Goal: Task Accomplishment & Management: Complete application form

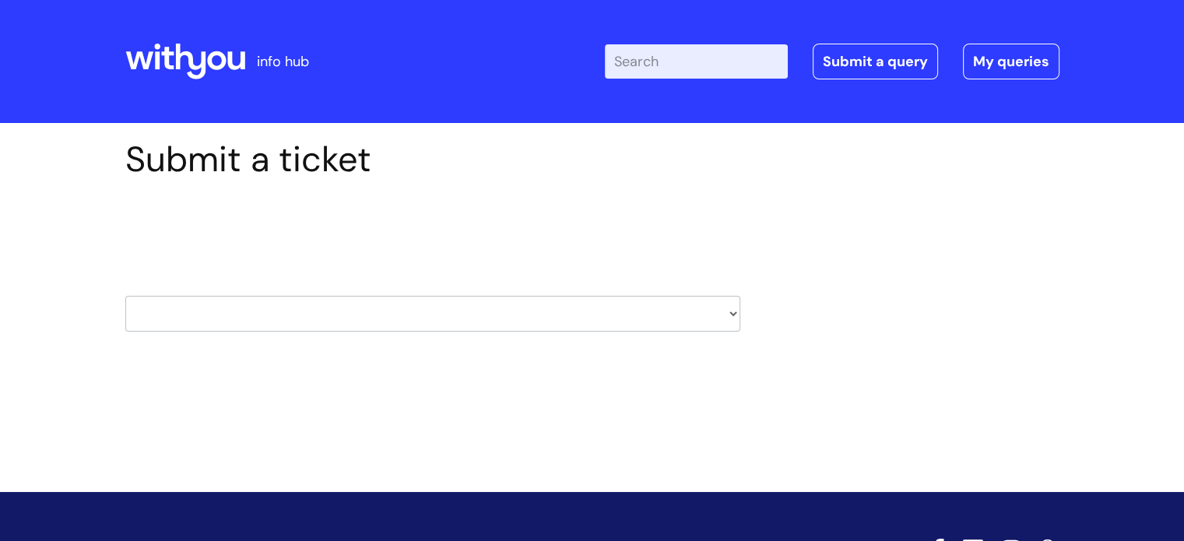
click at [595, 324] on select "HR / People IT and Support Clinical Drug Alerts Finance Accounts Data Support T…" at bounding box center [432, 314] width 615 height 36
select select "it_and_support"
click at [125, 296] on select "HR / People IT and Support Clinical Drug Alerts Finance Accounts Data Support T…" at bounding box center [432, 314] width 615 height 36
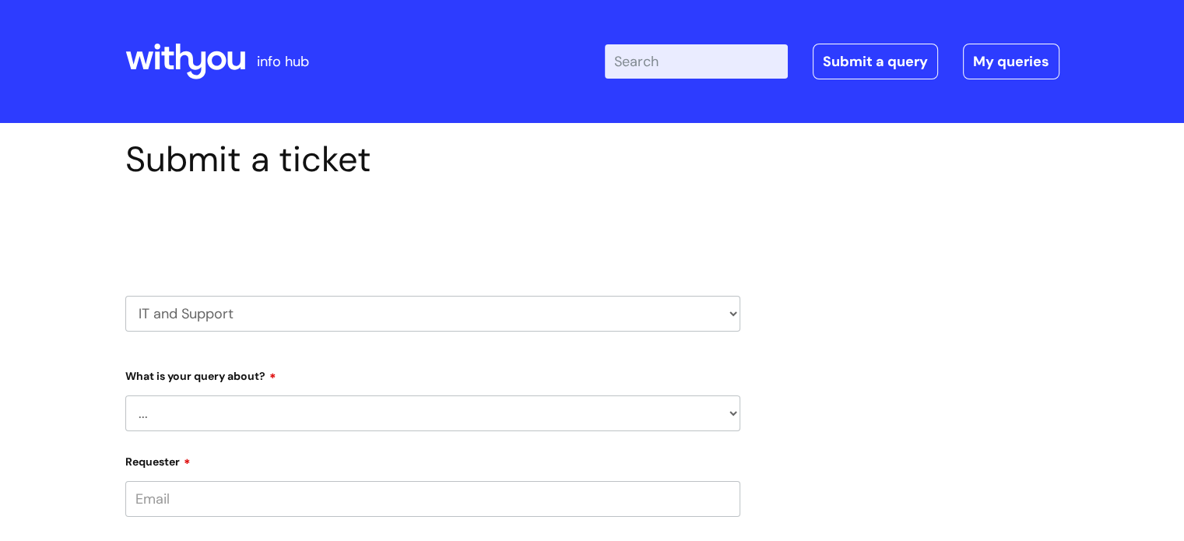
click at [369, 407] on select "... Mobile Phone Reset & MFA Accounts, Starters and Leavers IT Hardware issue I…" at bounding box center [432, 413] width 615 height 36
click at [330, 419] on select "... Mobile Phone Reset & MFA Accounts, Starters and Leavers IT Hardware issue I…" at bounding box center [432, 413] width 615 height 36
click at [125, 395] on select "... Mobile Phone Reset & MFA Accounts, Starters and Leavers IT Hardware issue I…" at bounding box center [432, 413] width 615 height 36
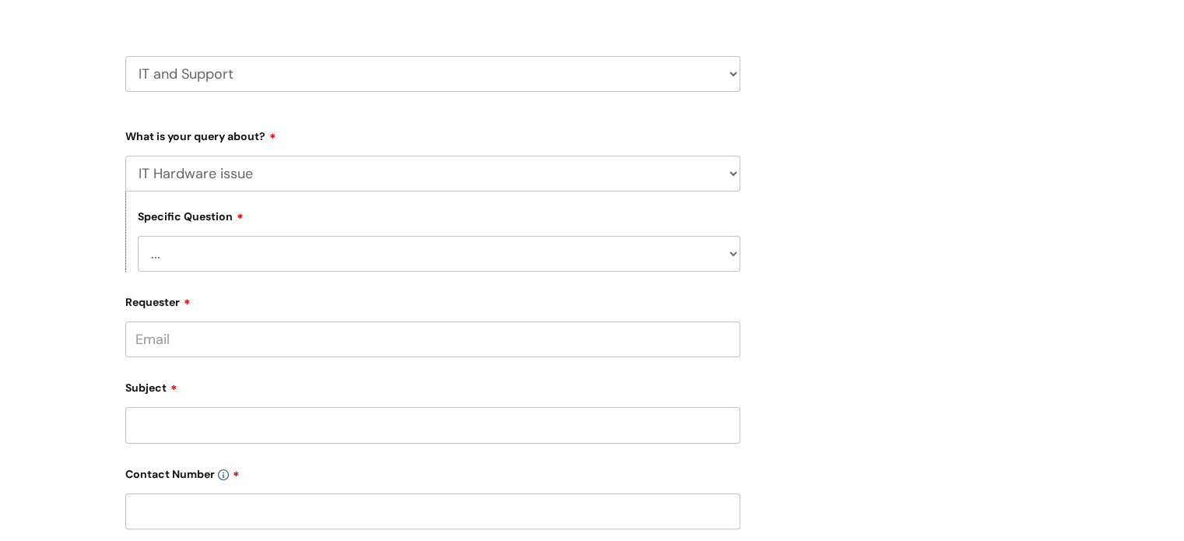
scroll to position [331, 0]
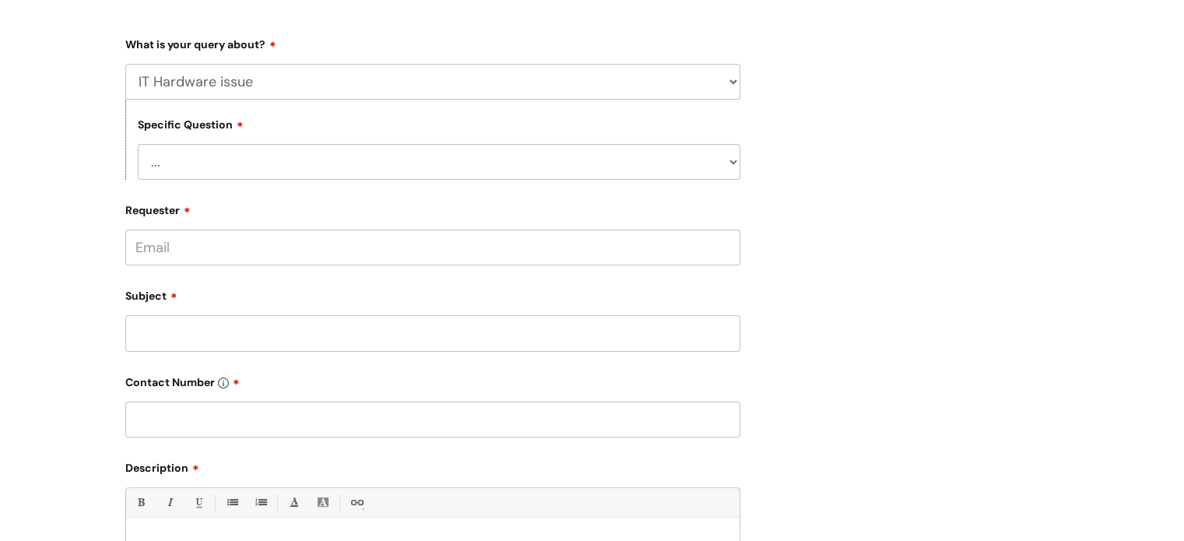
click at [230, 160] on select "... I need a new or replacement ... I’m waiting for new or replacement hardware…" at bounding box center [439, 162] width 602 height 36
click at [212, 79] on select "... Mobile Phone Reset & MFA Accounts, Starters and Leavers IT Hardware issue I…" at bounding box center [432, 82] width 615 height 36
select select "System/software"
click at [125, 64] on select "... Mobile Phone Reset & MFA Accounts, Starters and Leavers IT Hardware issue I…" at bounding box center [432, 82] width 615 height 36
click at [205, 184] on form "Type Of Request ... Accounts (Finance) Alerts! (For clinical team) Data Protect…" at bounding box center [432, 394] width 615 height 726
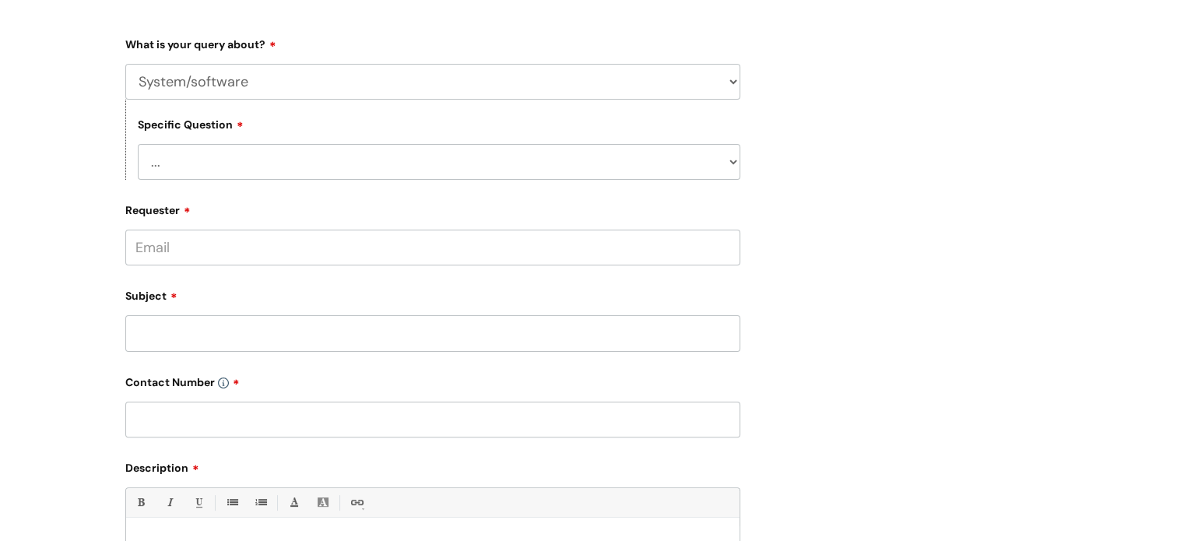
click at [209, 174] on select "... Halo PCMIS Iaptus NHS Email CJSM Email Mitel Another System Google (Workspa…" at bounding box center [439, 162] width 602 height 36
select select "Google (Workspace)"
click at [138, 144] on select "... Halo PCMIS Iaptus NHS Email CJSM Email Mitel Another System Google (Workspa…" at bounding box center [439, 162] width 602 height 36
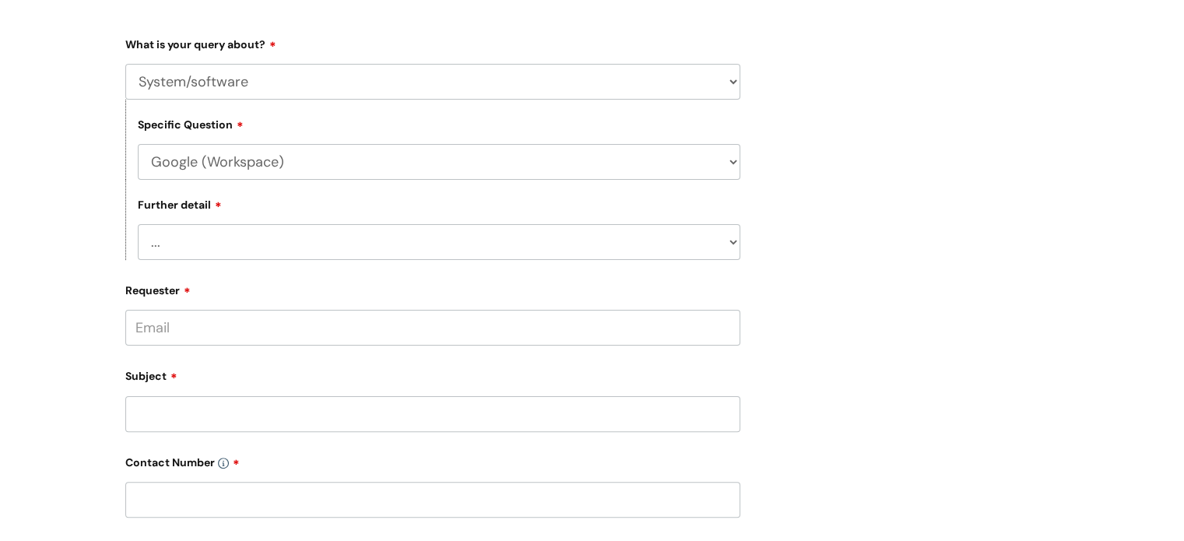
click at [215, 249] on select "... I’d like to add/remove user(s) to a shared email inbox I’d like to add/remo…" at bounding box center [439, 242] width 602 height 36
select select "I need some help with Google Docs, Sheets, Meet, Forms or Gmail"
click at [138, 224] on select "... I’d like to add/remove user(s) to a shared email inbox I’d like to add/remo…" at bounding box center [439, 242] width 602 height 36
click at [216, 324] on input "Requester" at bounding box center [432, 328] width 615 height 36
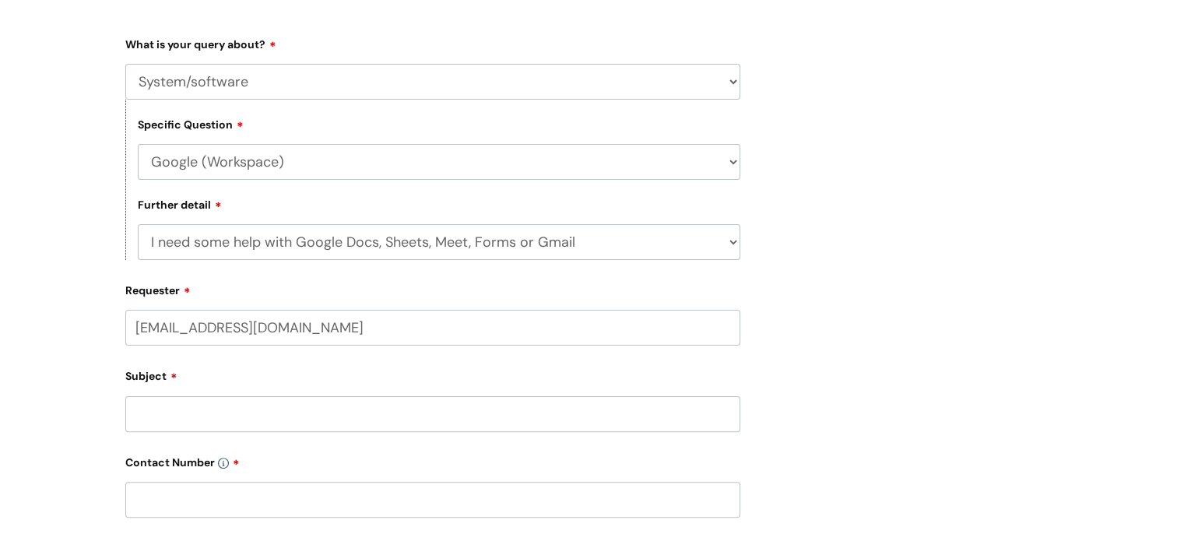
type input "ben.deacon@wearewithyou.org.uk"
type input "Ben Deacon"
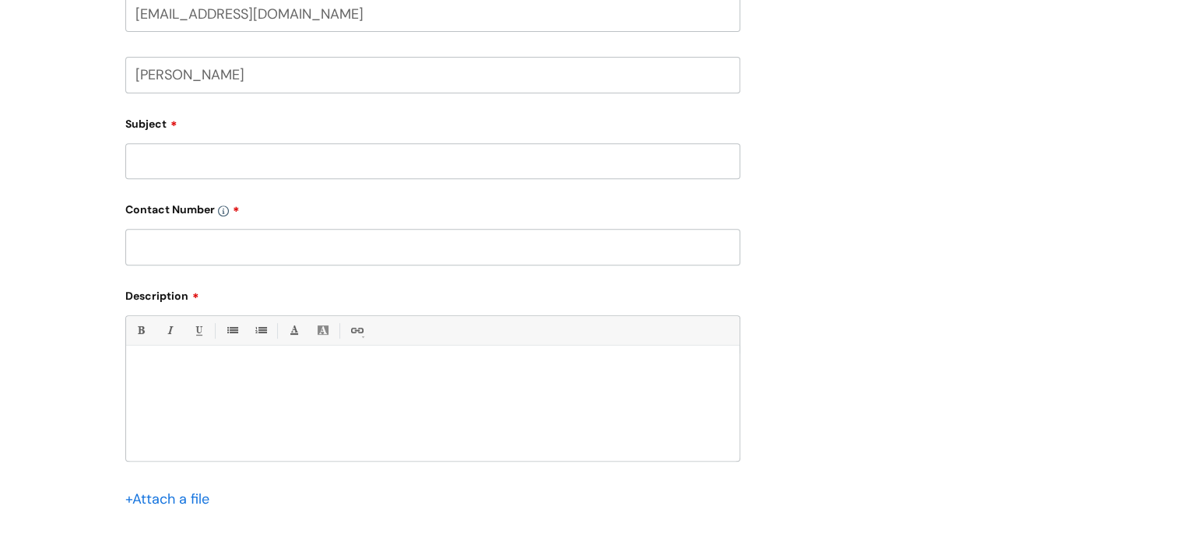
scroll to position [657, 0]
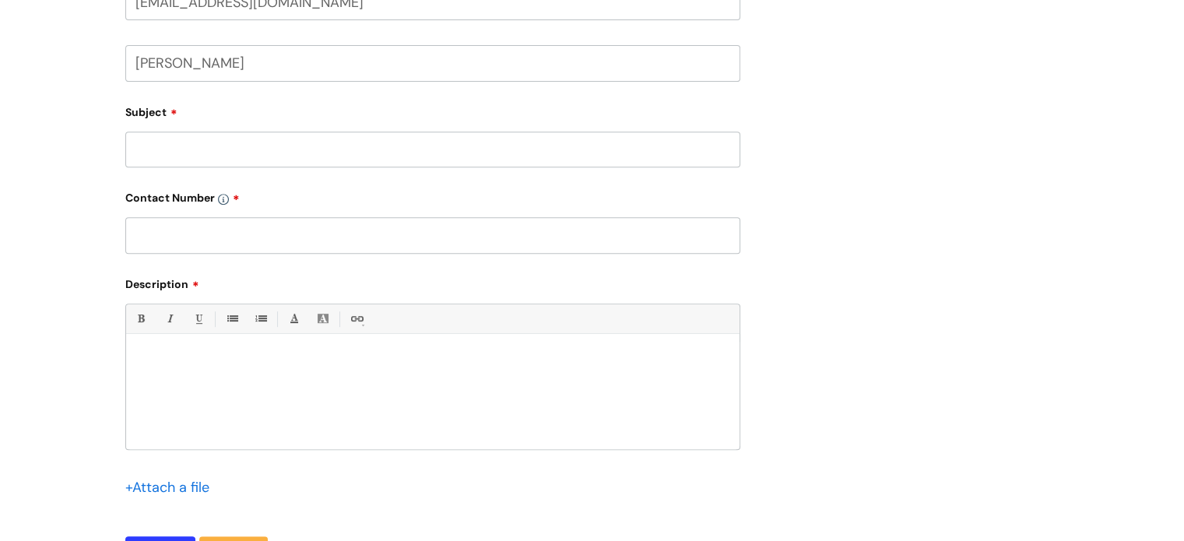
click at [240, 236] on input "text" at bounding box center [432, 235] width 615 height 36
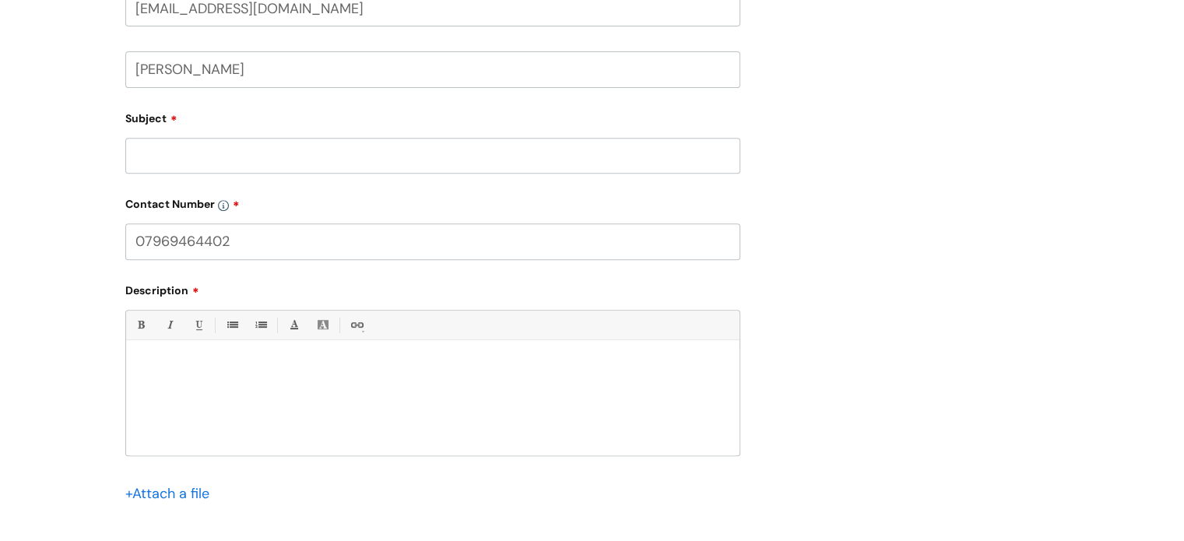
scroll to position [574, 0]
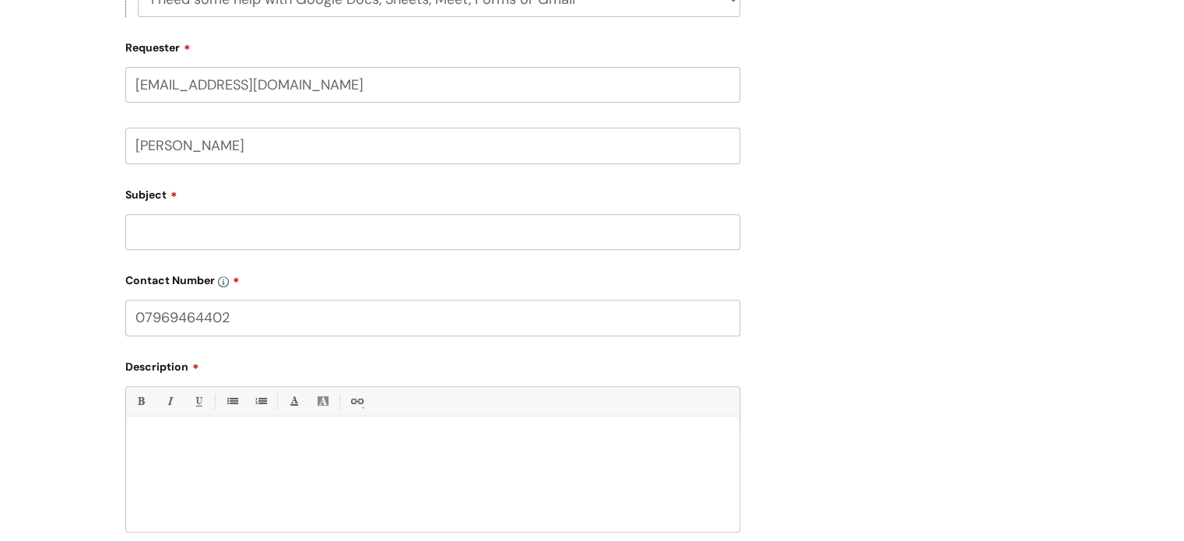
type input "07969464402"
click at [314, 235] on input "Subject" at bounding box center [432, 232] width 615 height 36
type input "My google drive wont let me log in"
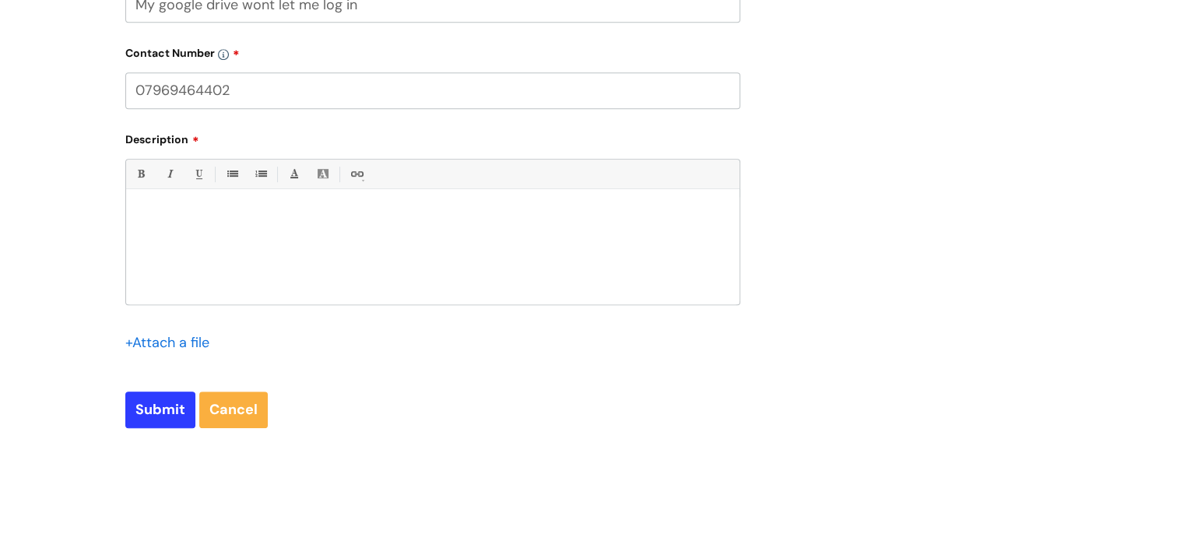
scroll to position [814, 0]
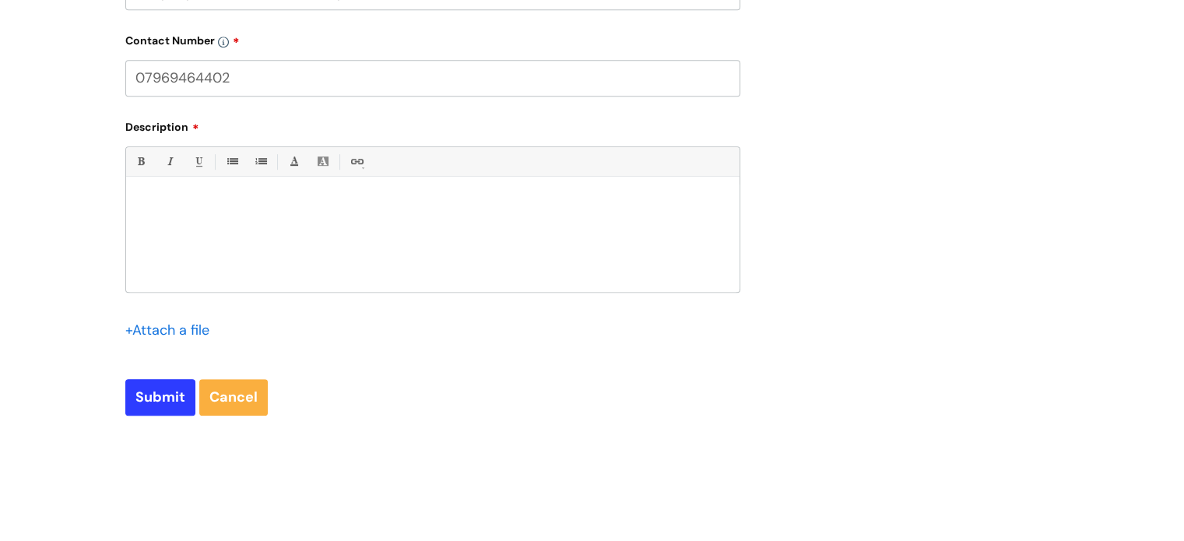
click at [430, 218] on div at bounding box center [432, 237] width 613 height 107
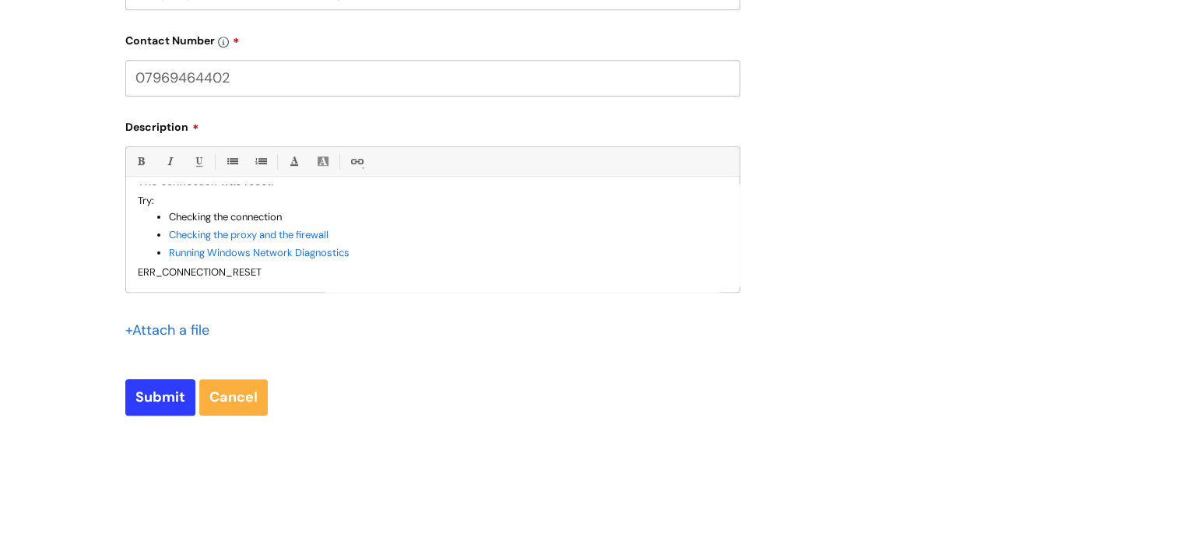
scroll to position [110, 0]
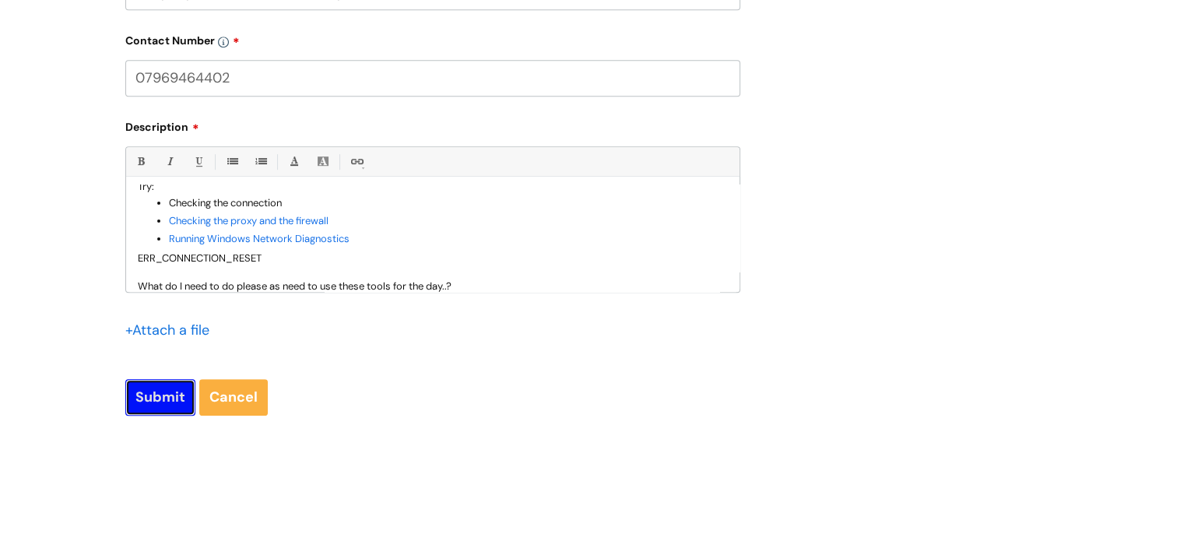
click at [168, 389] on input "Submit" at bounding box center [160, 397] width 70 height 36
type input "Please Wait..."
